Goal: Transaction & Acquisition: Obtain resource

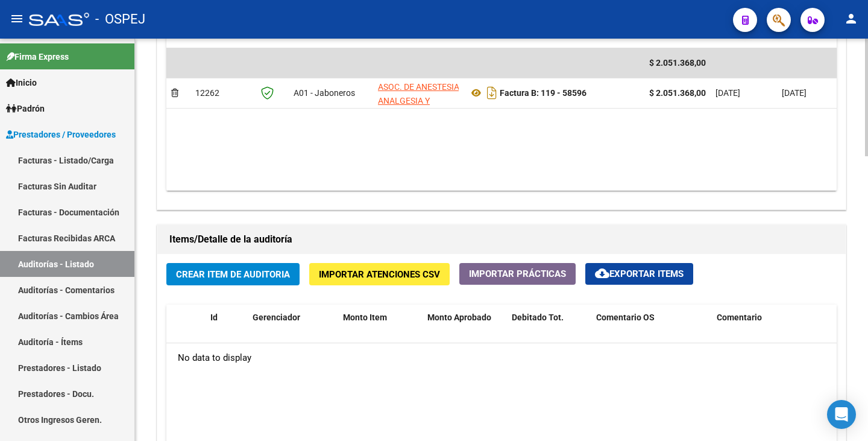
scroll to position [724, 0]
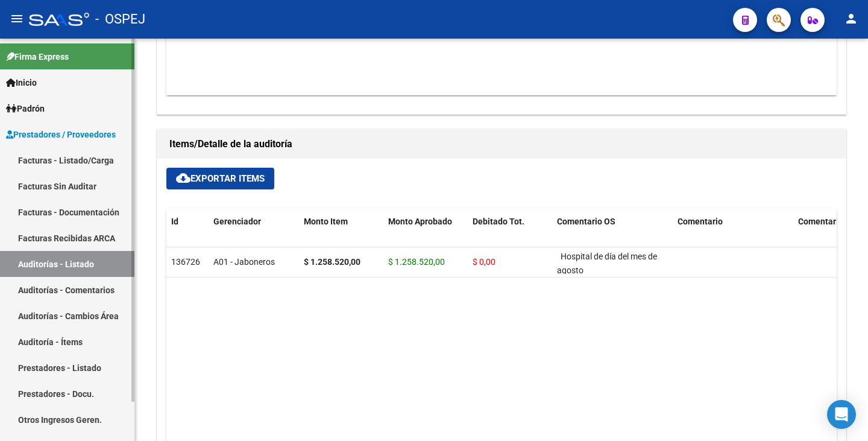
click at [78, 267] on link "Auditorías - Listado" at bounding box center [67, 264] width 134 height 26
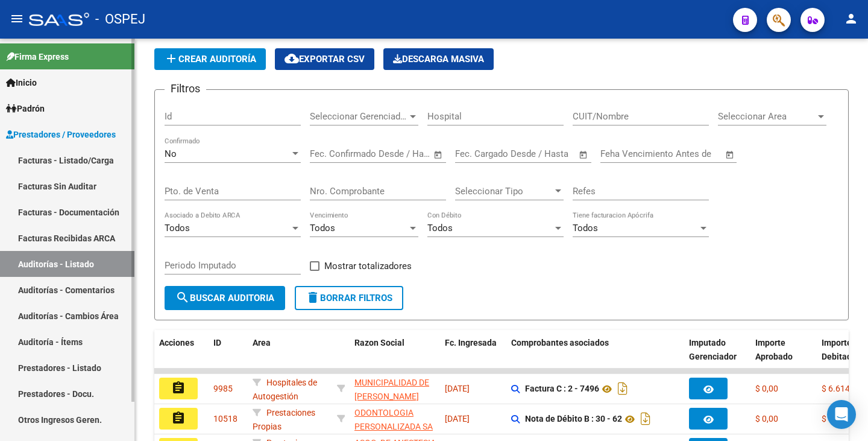
scroll to position [357, 0]
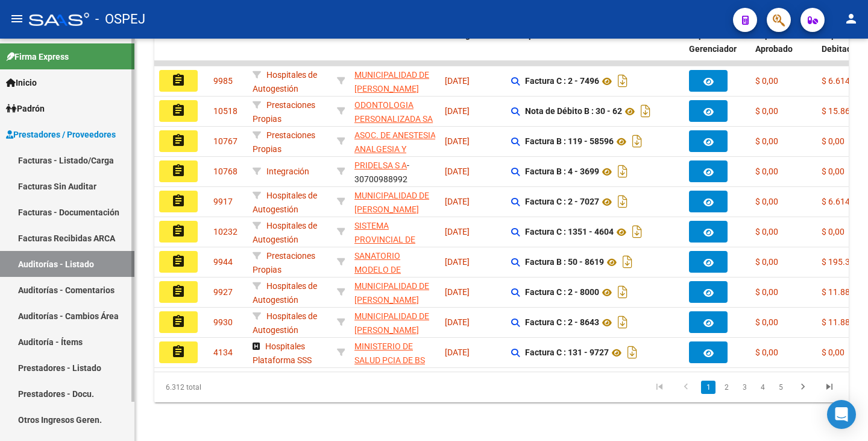
click at [74, 188] on link "Facturas Sin Auditar" at bounding box center [67, 186] width 134 height 26
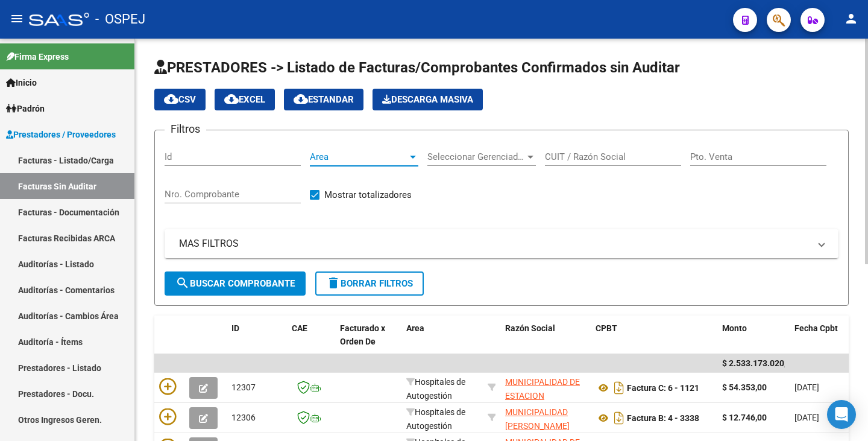
click at [391, 161] on span "Area" at bounding box center [359, 156] width 98 height 11
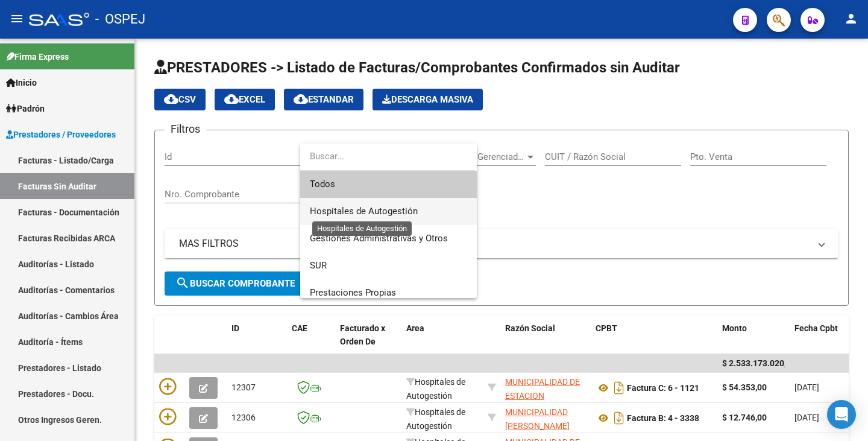
click at [390, 209] on span "Hospitales de Autogestión" at bounding box center [364, 211] width 108 height 11
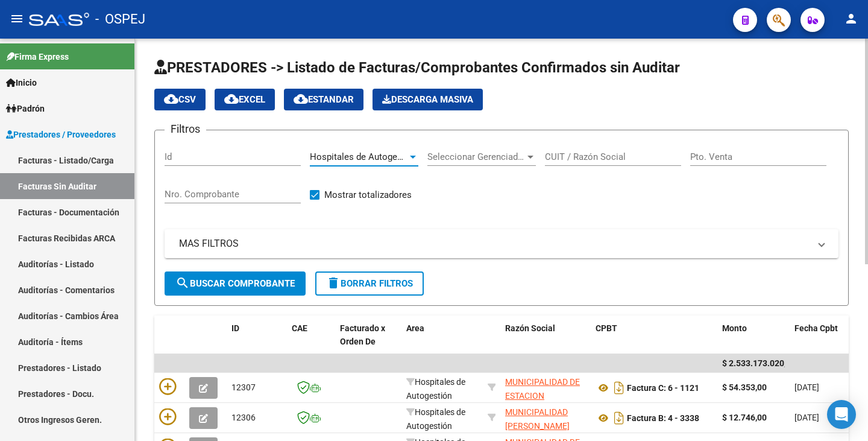
click at [267, 280] on span "search Buscar Comprobante" at bounding box center [234, 283] width 119 height 11
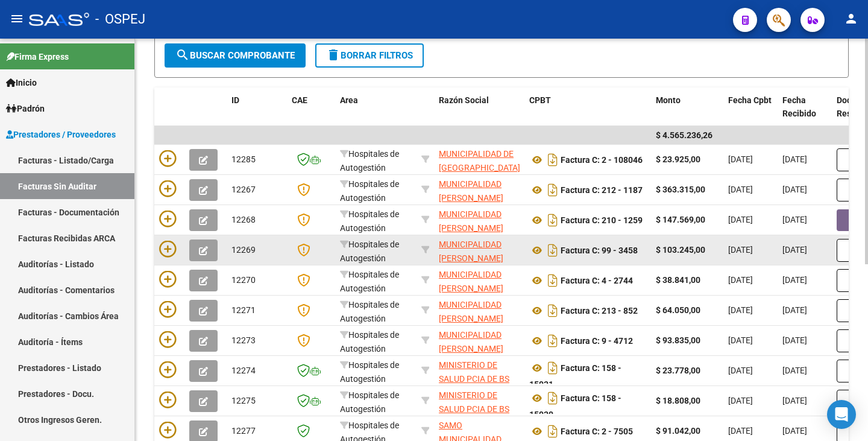
scroll to position [302, 0]
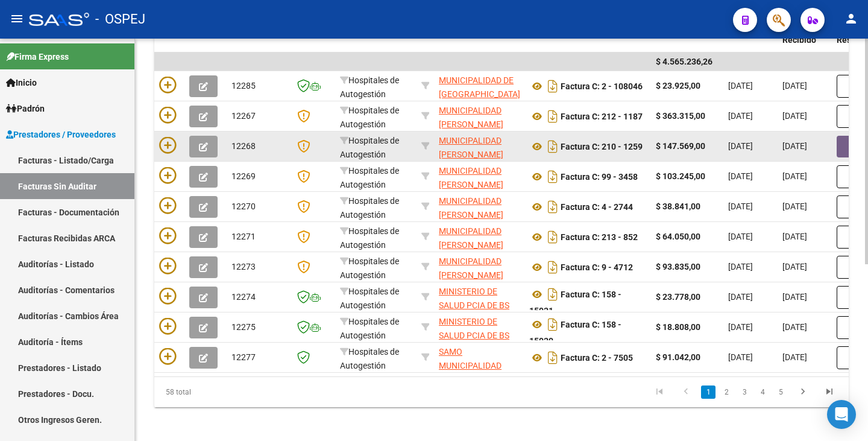
click at [842, 148] on button "button" at bounding box center [856, 147] width 39 height 22
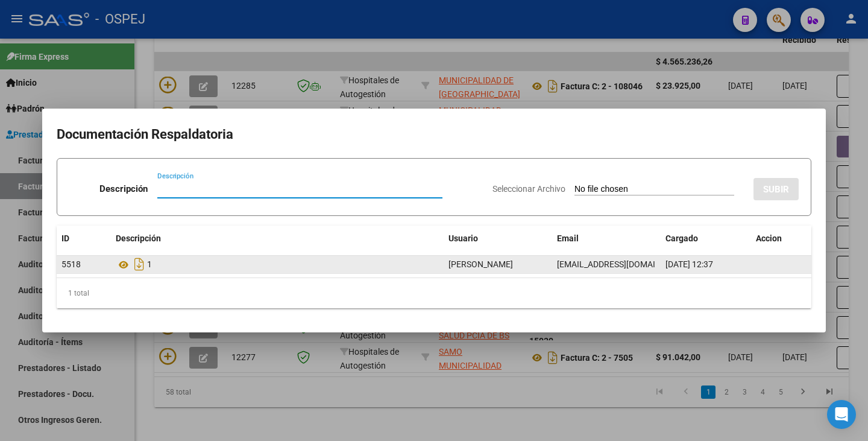
click at [115, 262] on datatable-body-cell "1" at bounding box center [277, 264] width 333 height 17
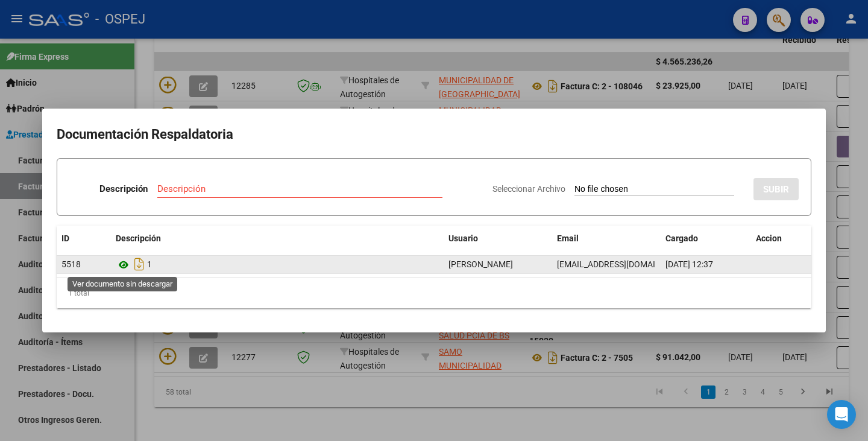
click at [120, 262] on icon at bounding box center [124, 264] width 16 height 14
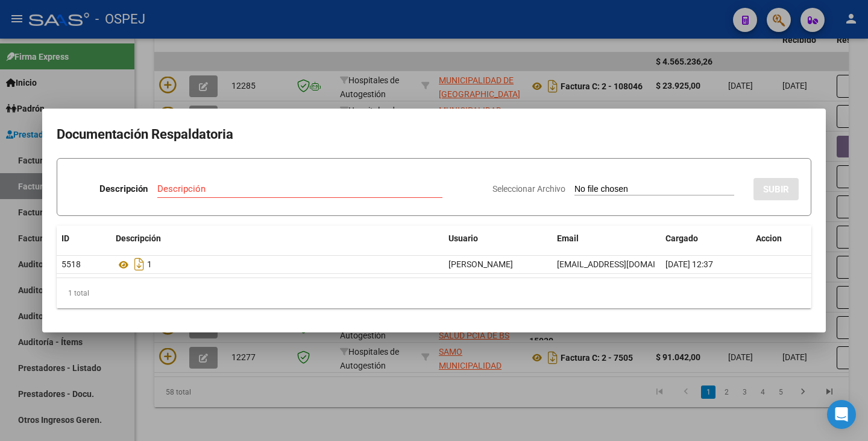
click at [144, 367] on div at bounding box center [434, 220] width 868 height 441
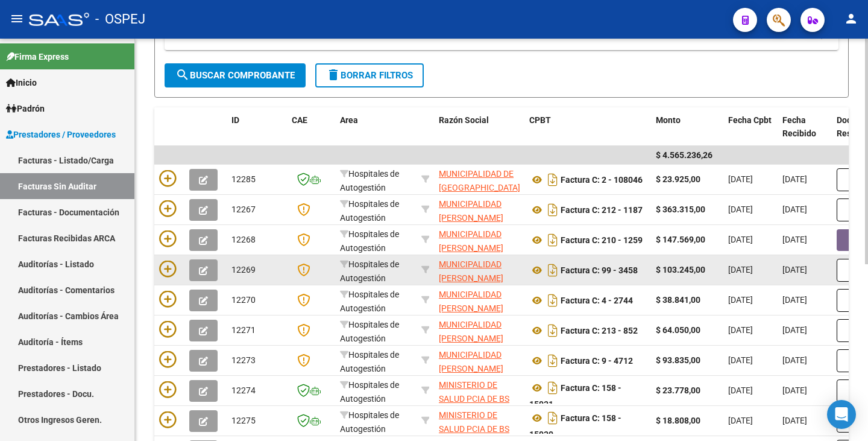
scroll to position [241, 0]
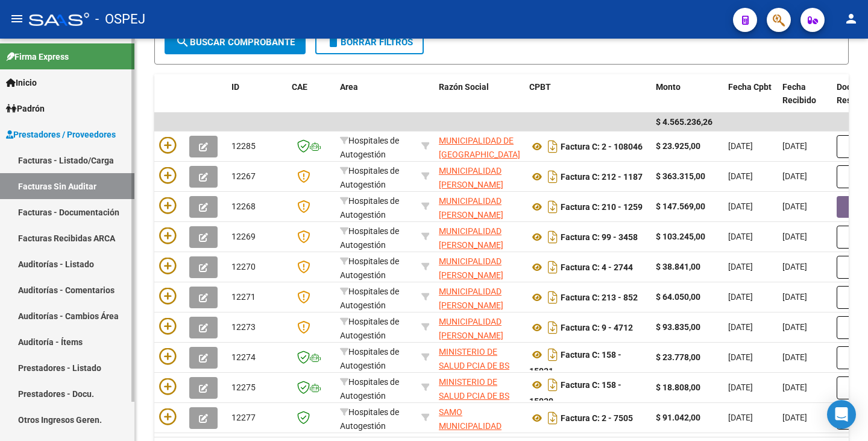
click at [69, 189] on link "Facturas Sin Auditar" at bounding box center [67, 186] width 134 height 26
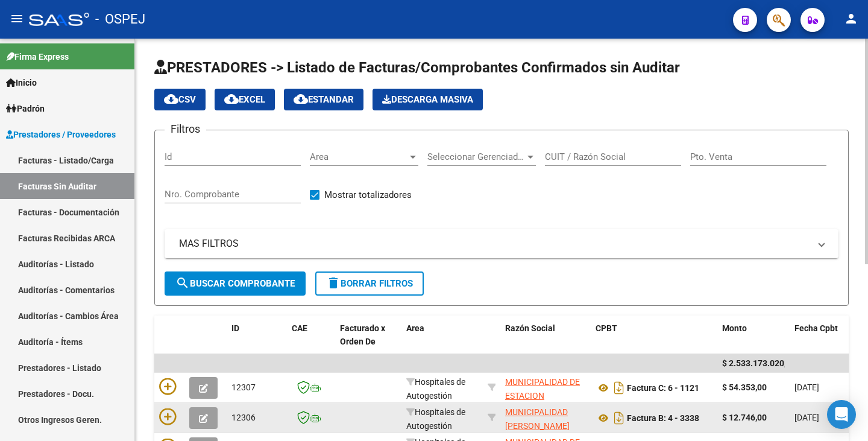
scroll to position [60, 0]
